Goal: Submit feedback/report problem: Submit feedback/report problem

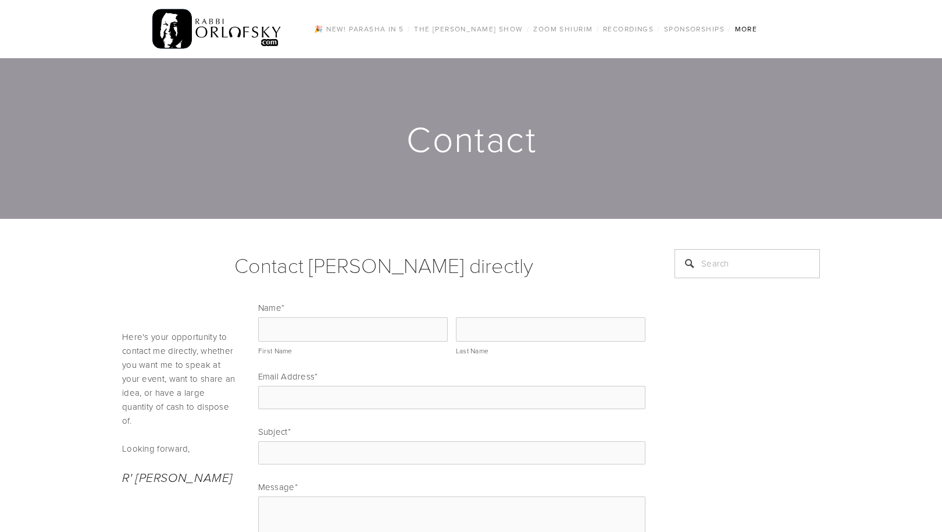
scroll to position [179, 0]
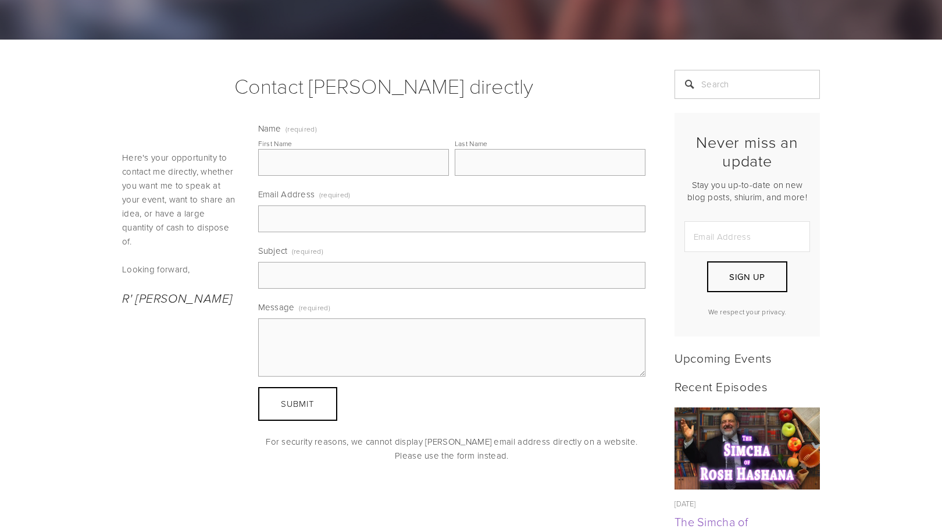
click at [432, 165] on input "First Name" at bounding box center [353, 162] width 191 height 27
type input "Home"
type input "[EMAIL_ADDRESS][DOMAIN_NAME]"
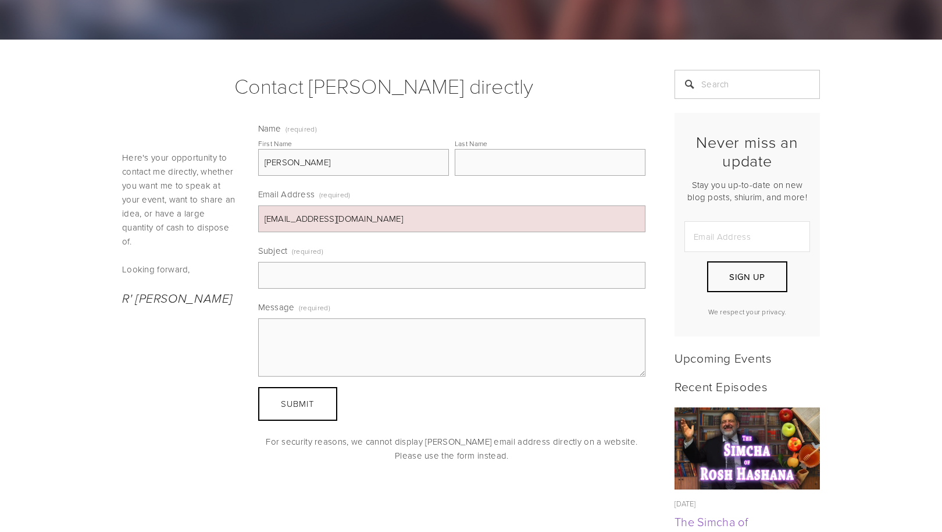
type input "[PERSON_NAME]"
type input "Field"
click at [307, 163] on input "[PERSON_NAME]" at bounding box center [353, 162] width 191 height 27
type input "[PERSON_NAME]"
click at [284, 278] on input "Subject (required)" at bounding box center [452, 275] width 388 height 27
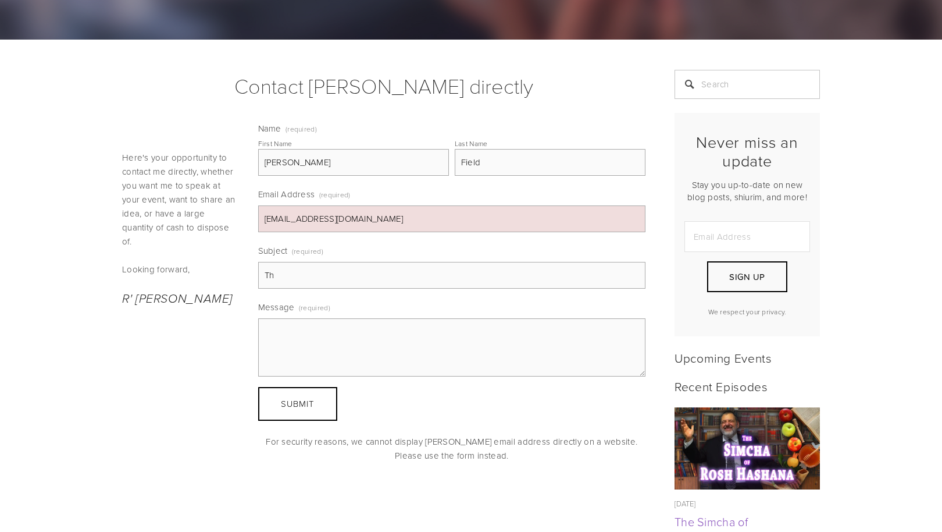
type input "T"
type input "Looking to the next RH."
click at [281, 328] on textarea "Message (required)" at bounding box center [452, 347] width 388 height 58
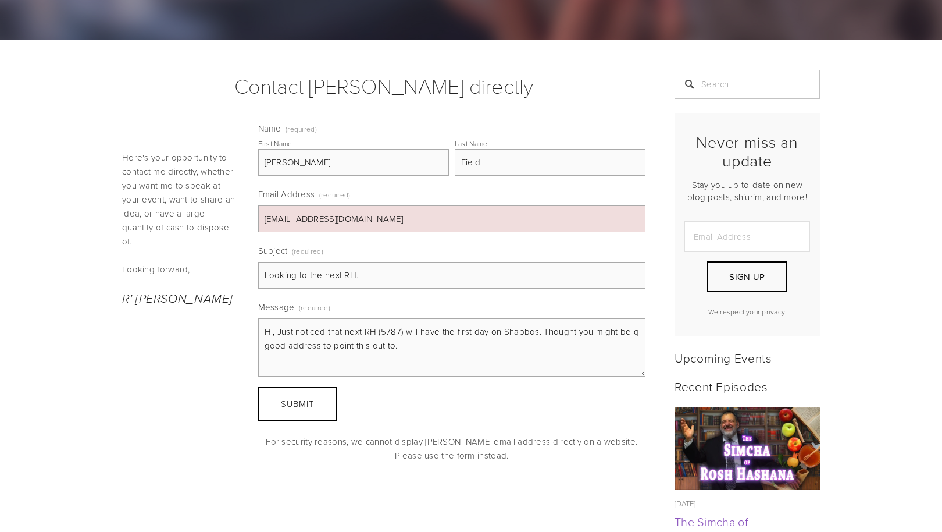
click at [635, 333] on textarea "Hi, Just noticed that next RH (5787) will have the first day on Shabbos. Though…" at bounding box center [452, 347] width 388 height 58
click at [417, 344] on textarea "Hi, Just noticed that next RH (5787) will have the first day on Shabbos. Though…" at bounding box center [452, 347] width 388 height 58
click at [329, 358] on textarea "Hi, Just noticed that next RH (5787) will have the first day on Shabbos. Though…" at bounding box center [452, 347] width 388 height 58
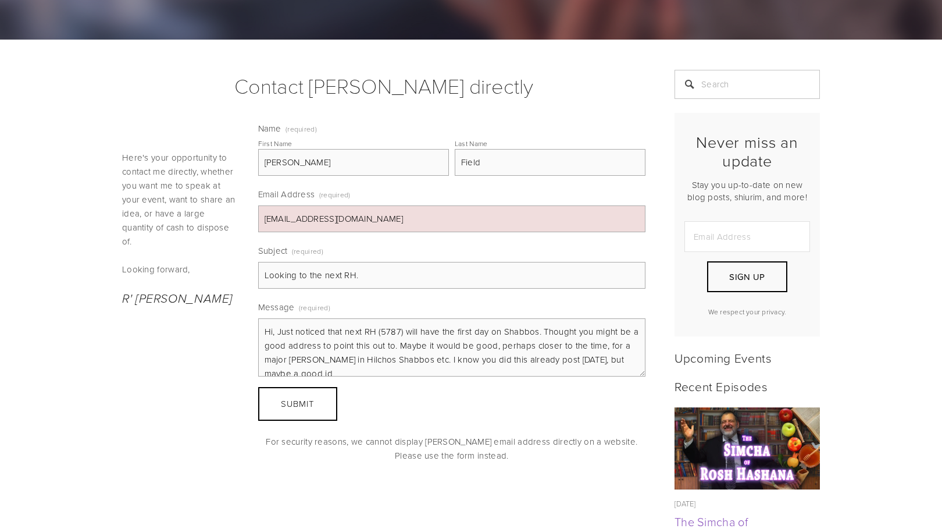
scroll to position [3, 0]
click at [467, 368] on textarea "Hi, Just noticed that next RH (5787) will have the first day on Shabbos. Though…" at bounding box center [452, 347] width 388 height 58
type textarea "Hi, Just noticed that next RH (5787) will have the first day on Shabbos. Though…"
click at [315, 406] on button "Submit Submit" at bounding box center [297, 404] width 79 height 34
